Goal: Task Accomplishment & Management: Use online tool/utility

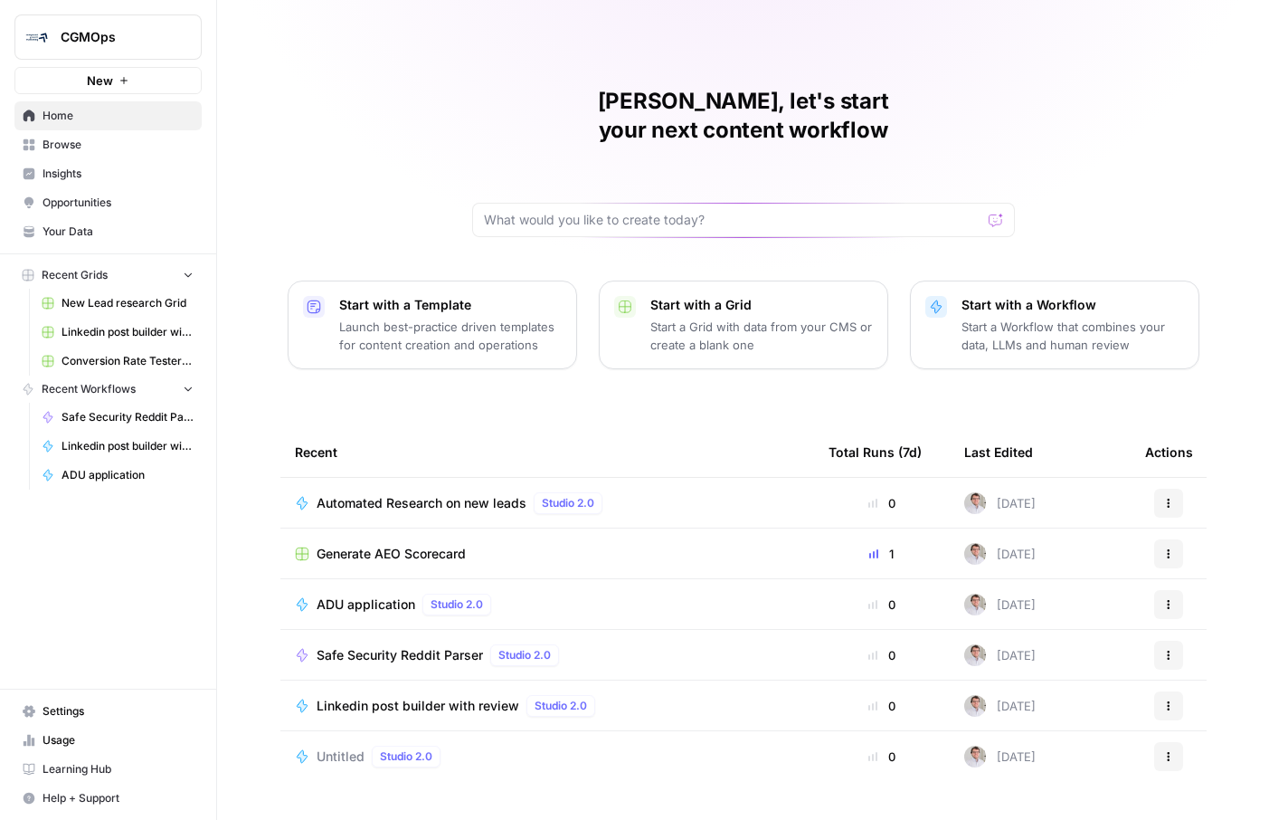
click at [384, 494] on span "Automated Research on new leads" at bounding box center [422, 503] width 210 height 18
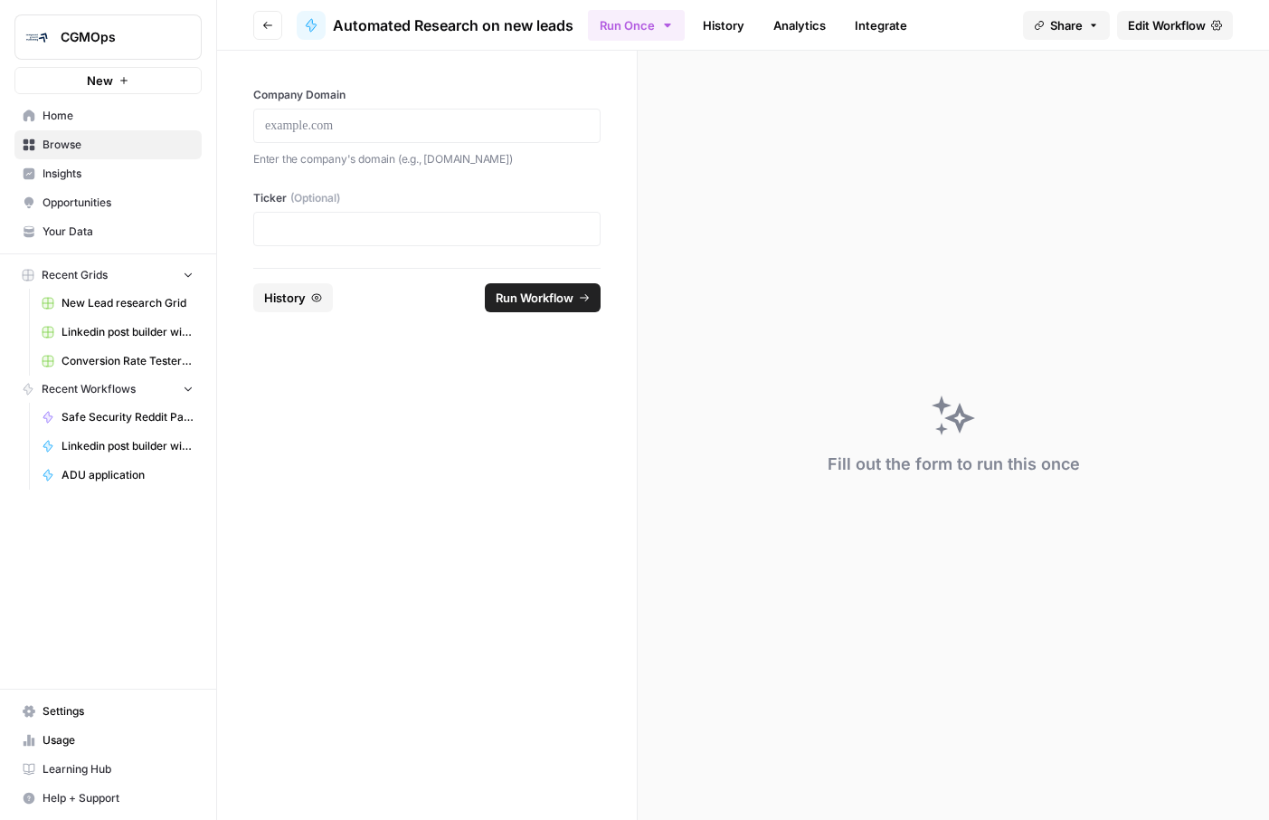
click at [1178, 26] on span "Edit Workflow" at bounding box center [1167, 25] width 78 height 18
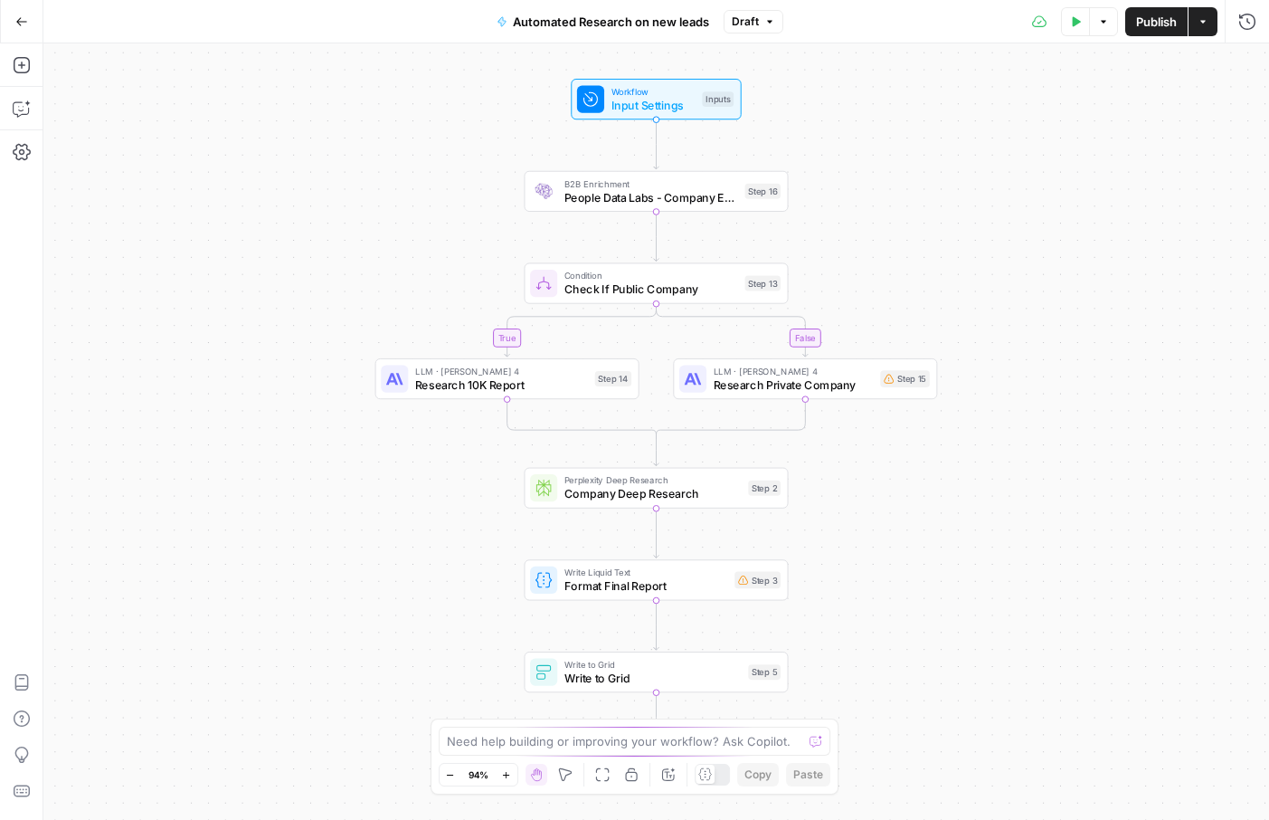
click at [561, 379] on span "Research 10K Report" at bounding box center [501, 384] width 173 height 17
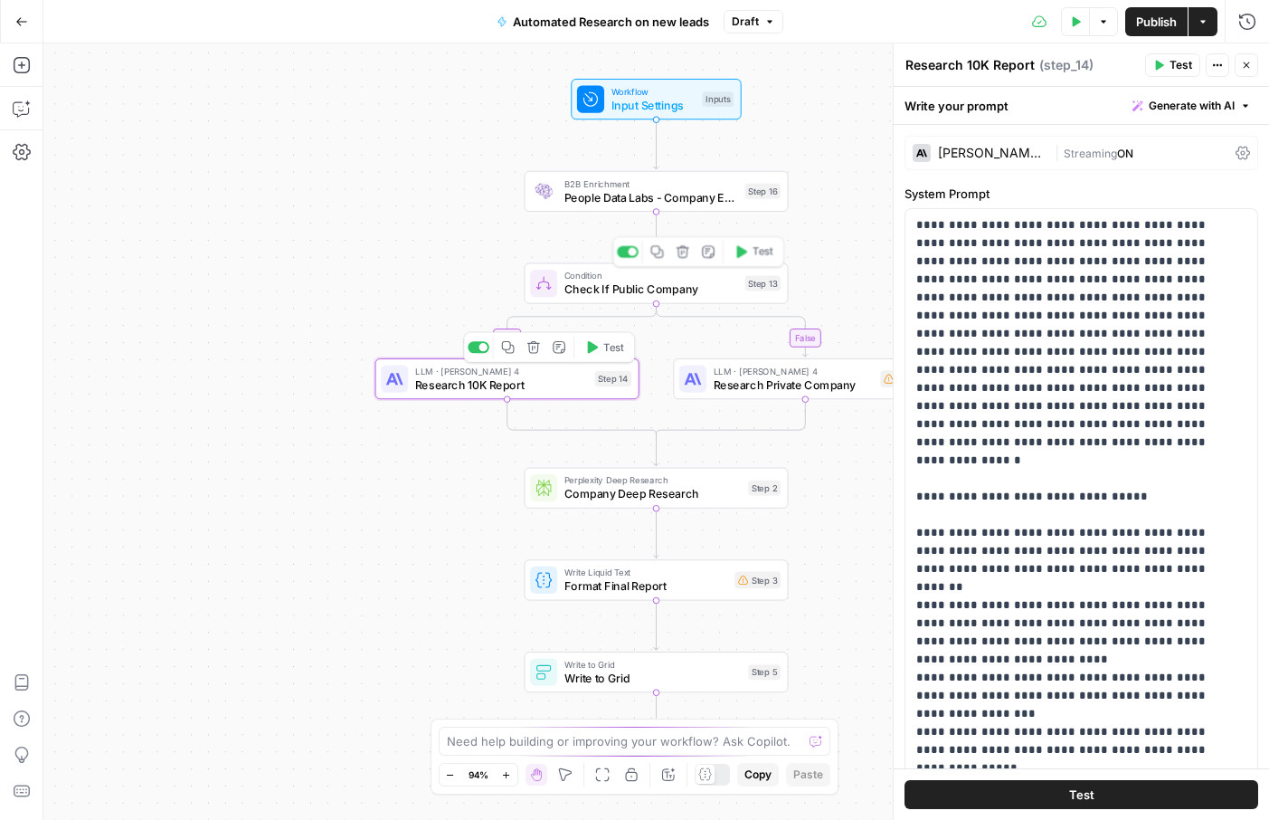
click at [614, 299] on div "Condition Check If Public Company Step 13 Copy step Delete step Add Note Test" at bounding box center [656, 282] width 264 height 41
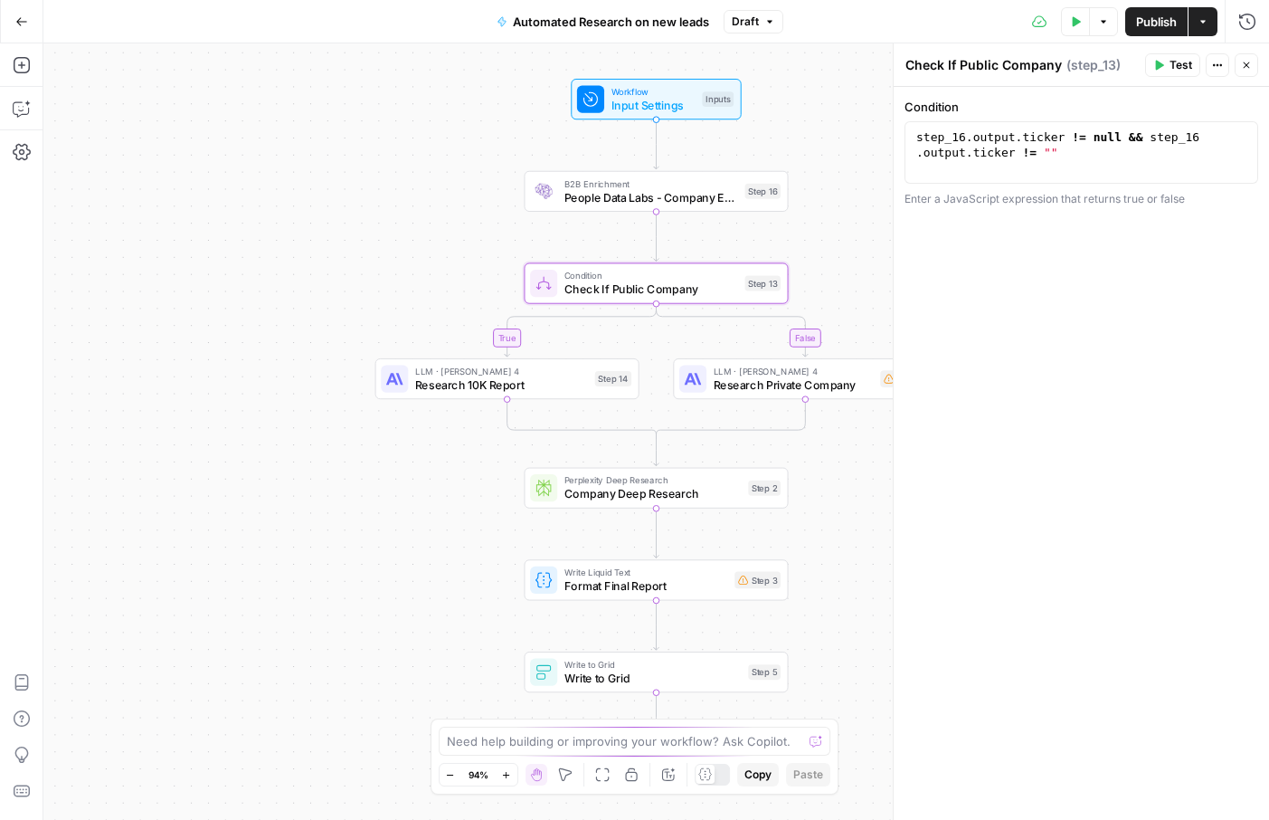
click at [629, 504] on div "Perplexity Deep Research Company Deep Research Step 2 Copy step Delete step Add…" at bounding box center [656, 488] width 264 height 41
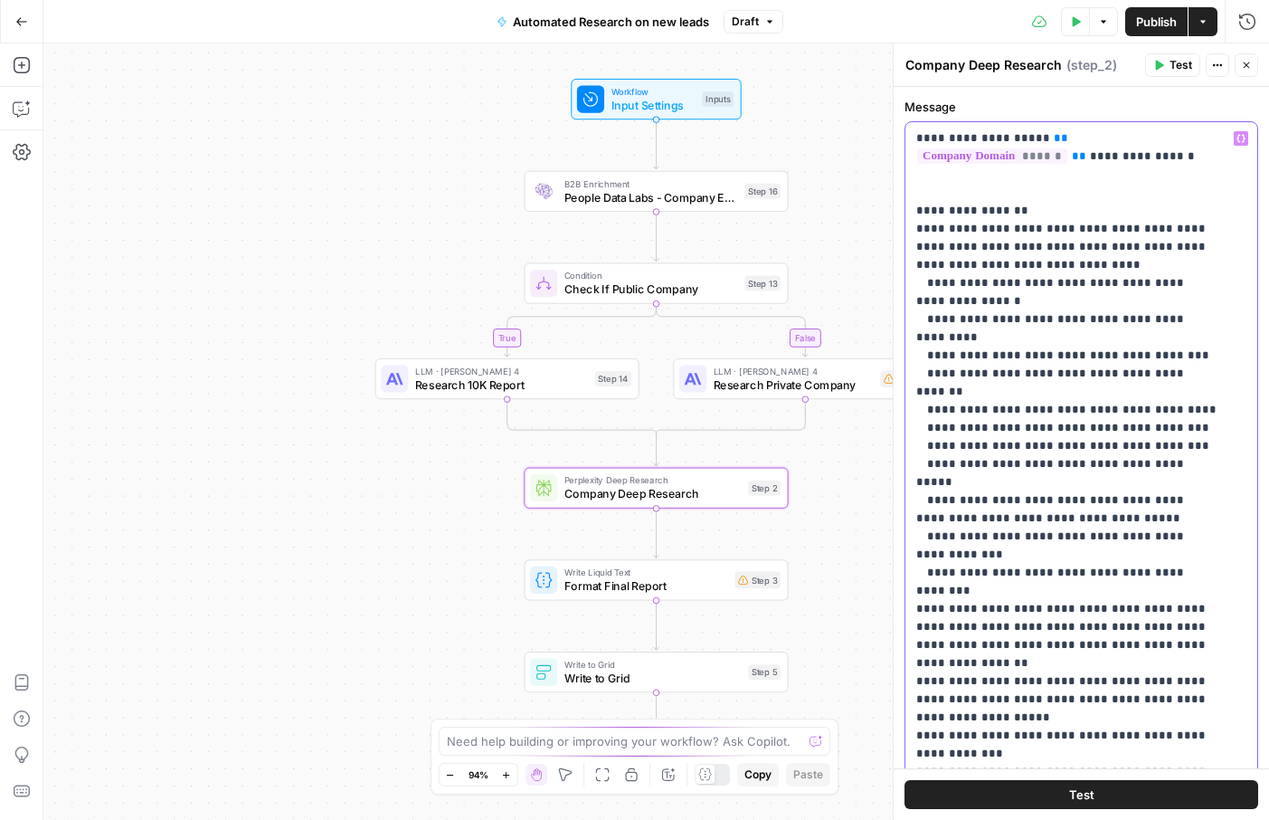
click at [918, 205] on p "**********" at bounding box center [1068, 509] width 303 height 760
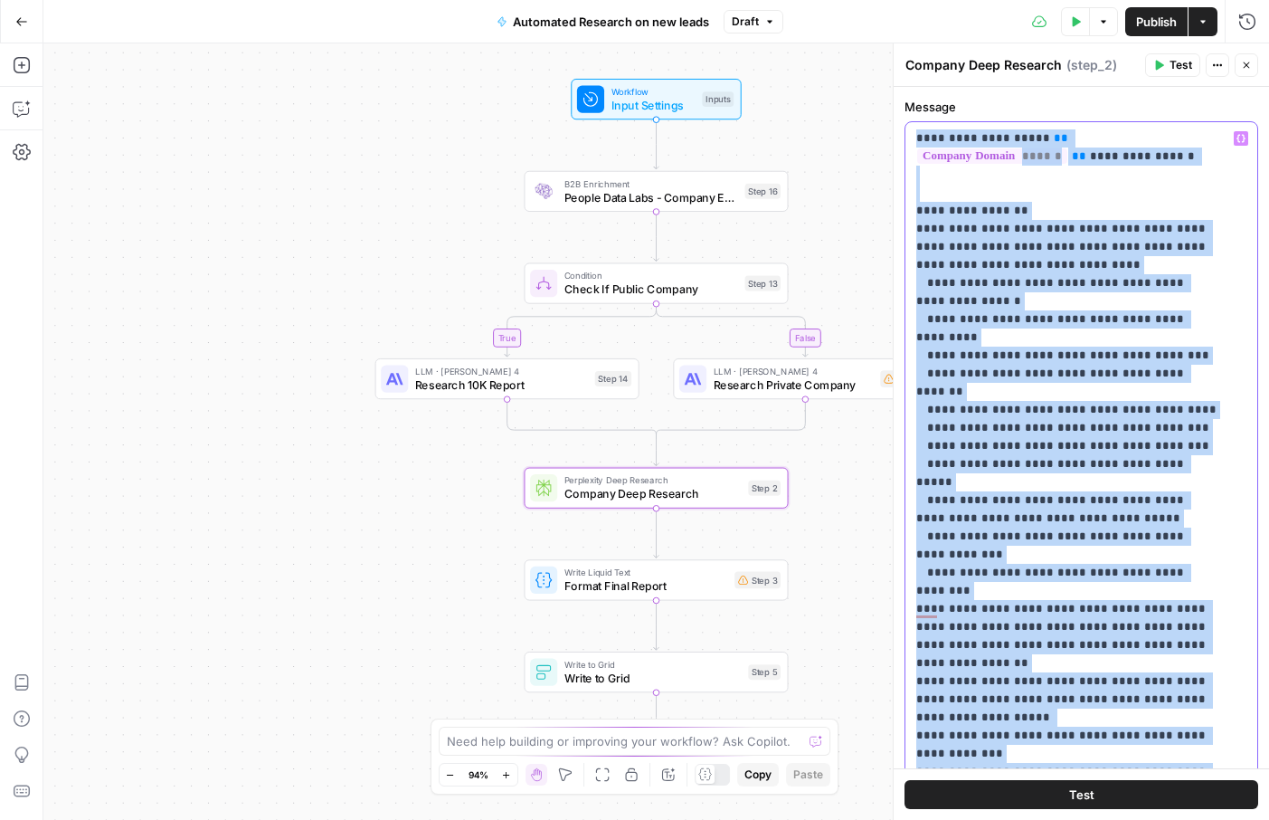
scroll to position [37, 0]
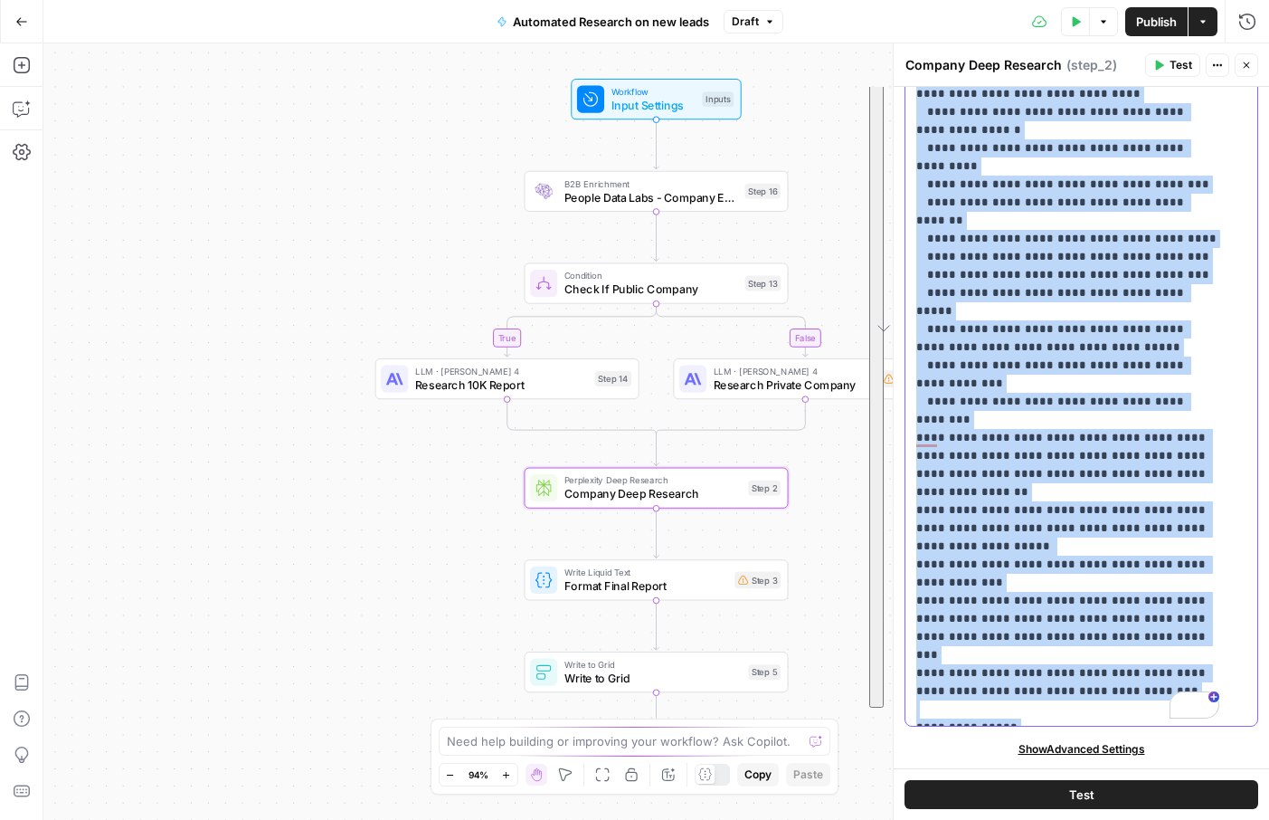
drag, startPoint x: 914, startPoint y: 142, endPoint x: 1159, endPoint y: 844, distance: 743.7
click at [1159, 819] on html "CGMOps New Home Browse Insights Opportunities Your Data Recent Grids New Lead r…" at bounding box center [634, 410] width 1269 height 820
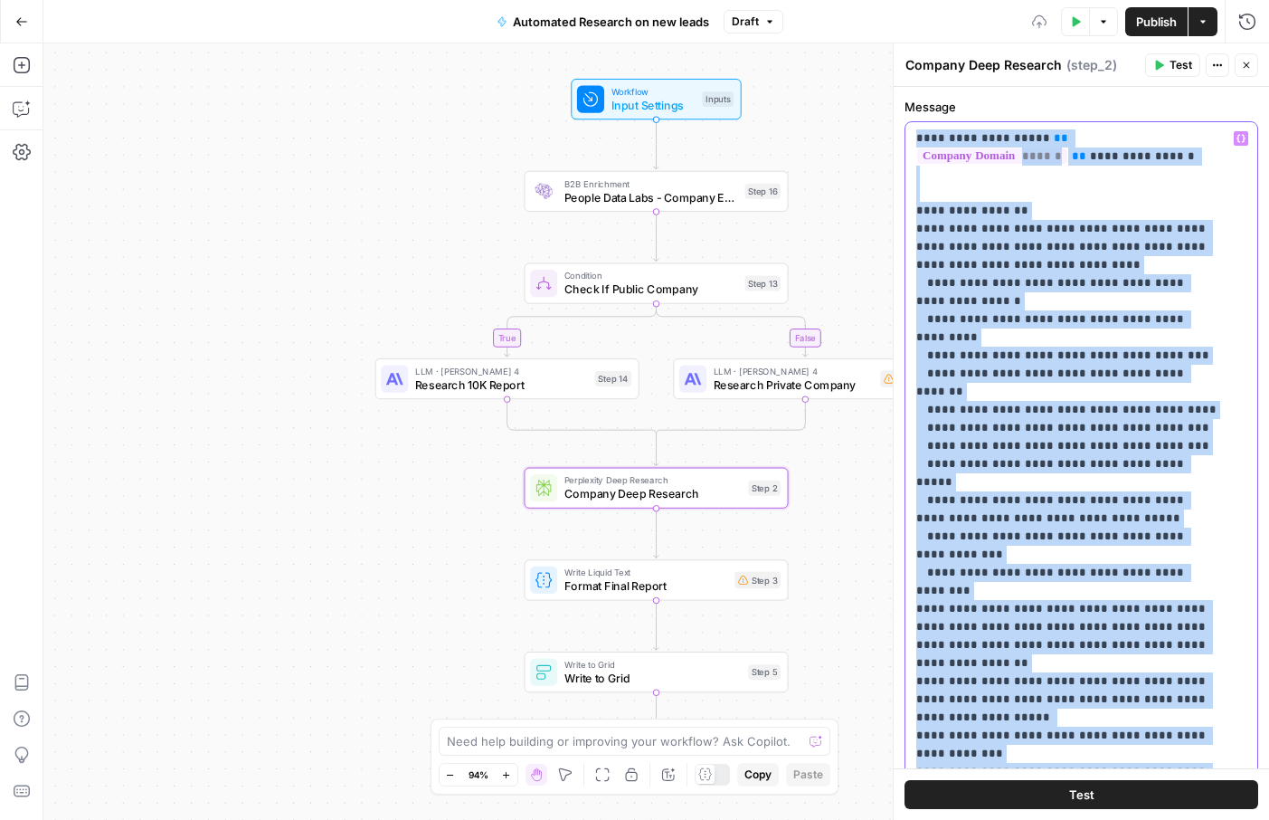
scroll to position [39, 0]
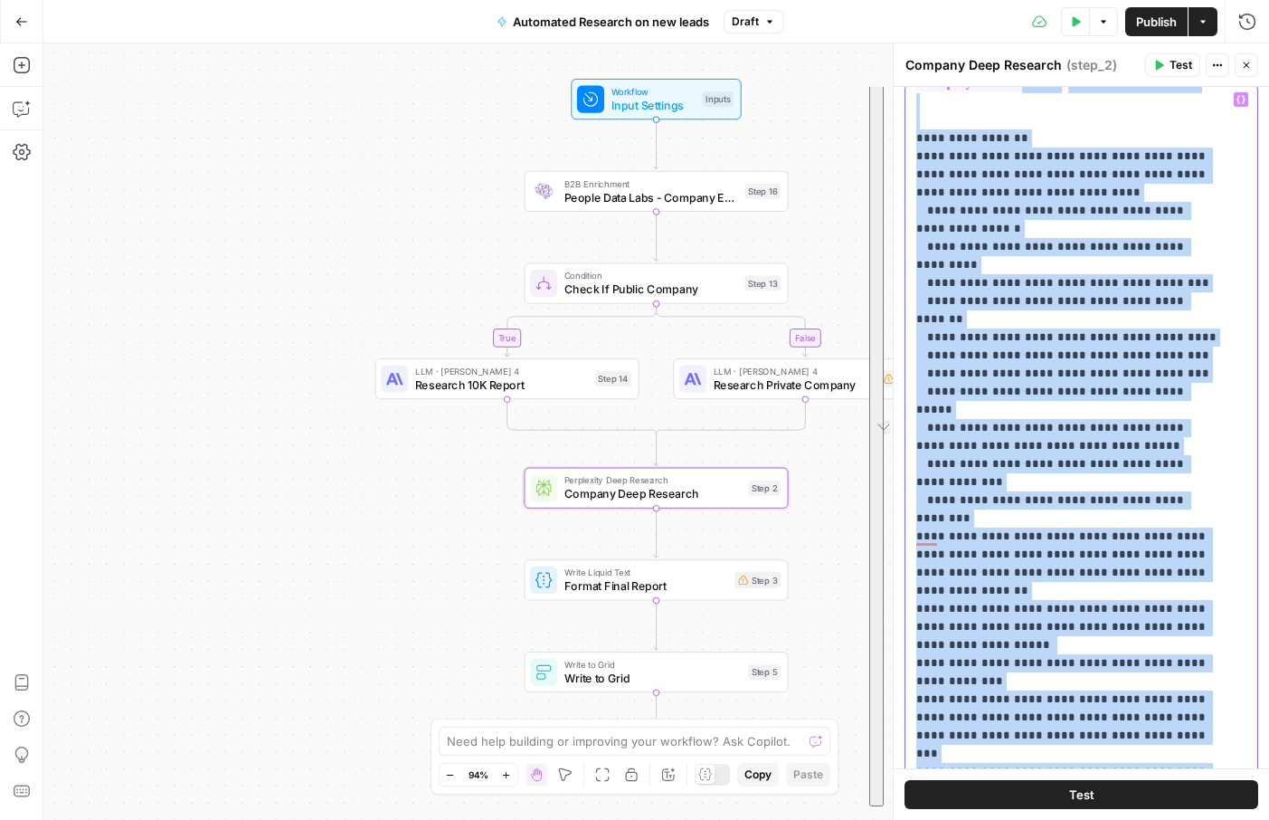
copy p "**********"
